Goal: Task Accomplishment & Management: Manage account settings

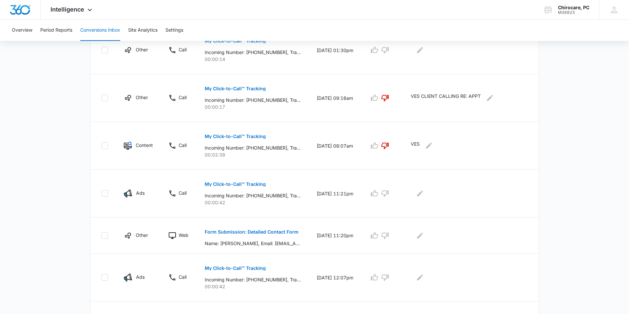
scroll to position [231, 0]
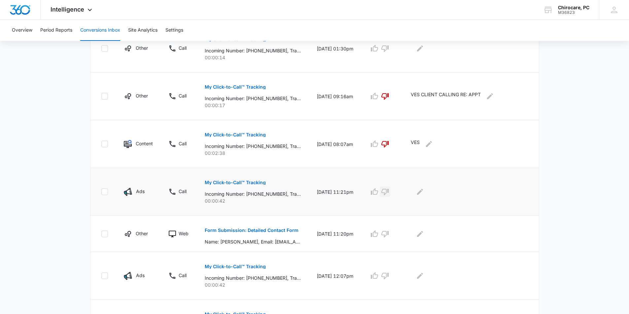
click at [387, 194] on icon "button" at bounding box center [385, 192] width 8 height 8
click at [389, 233] on icon "button" at bounding box center [385, 234] width 8 height 8
click at [423, 192] on icon "Edit Comments" at bounding box center [420, 192] width 6 height 6
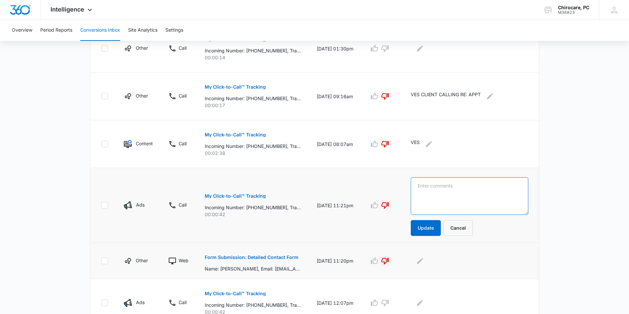
click at [424, 192] on textarea at bounding box center [468, 197] width 117 height 38
type textarea "SAME AS BELOW-CHANGED MINED NOT INERESTED"
click at [425, 232] on button "Update" at bounding box center [425, 228] width 30 height 16
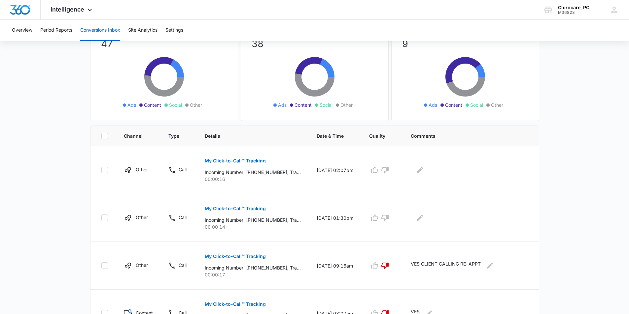
scroll to position [66, 0]
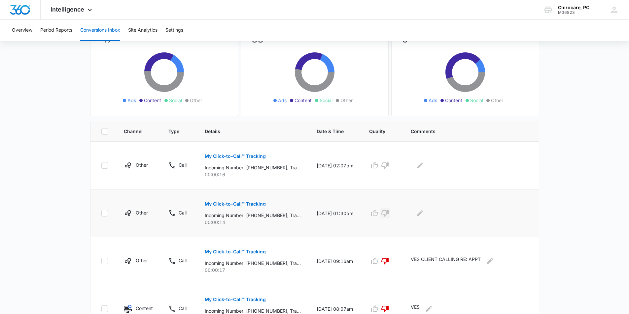
click at [388, 216] on icon "button" at bounding box center [384, 214] width 7 height 7
click at [387, 167] on icon "button" at bounding box center [385, 166] width 8 height 8
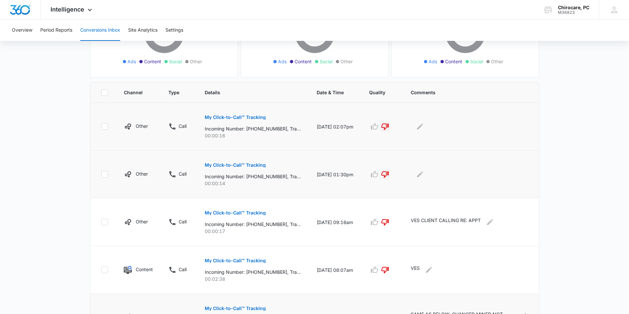
scroll to position [165, 0]
